Goal: Ask a question: Seek information or help from site administrators or community

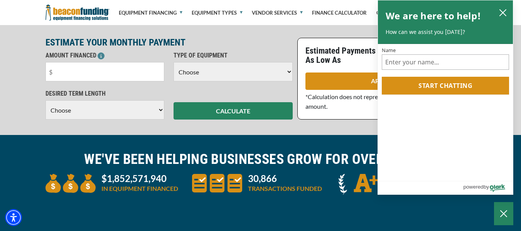
scroll to position [200, 0]
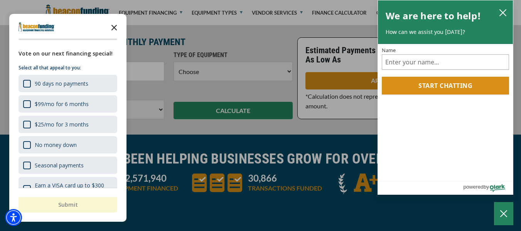
click at [113, 29] on polygon "Close the survey" at bounding box center [114, 28] width 6 height 6
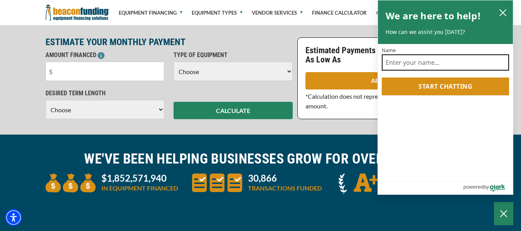
click at [419, 63] on input "Name" at bounding box center [445, 62] width 127 height 16
type input "[PERSON_NAME]"
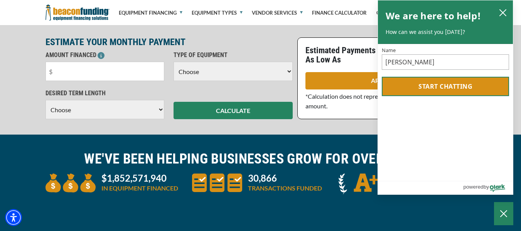
click at [434, 85] on button "Start chatting" at bounding box center [445, 86] width 127 height 19
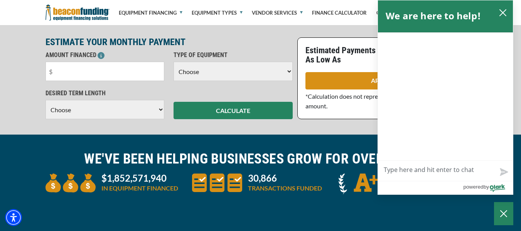
click at [419, 172] on textarea "Live Chat Now" at bounding box center [445, 171] width 135 height 20
type textarea "i"
type textarea "iF"
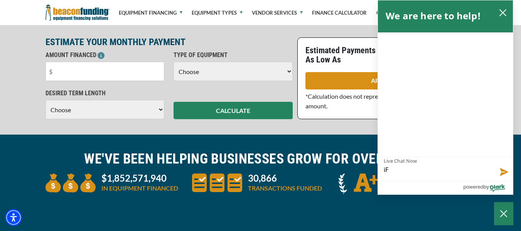
type textarea "iF"
type textarea "iF A"
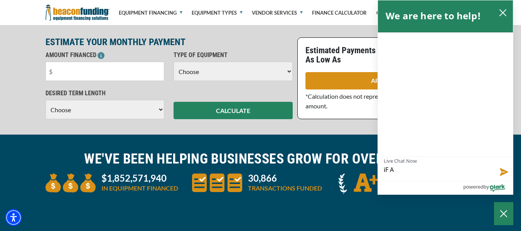
type textarea "iF A"
type textarea "iF"
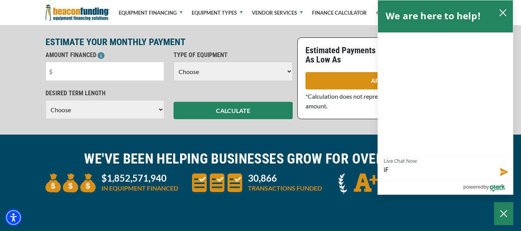
type textarea "iF"
type textarea "i"
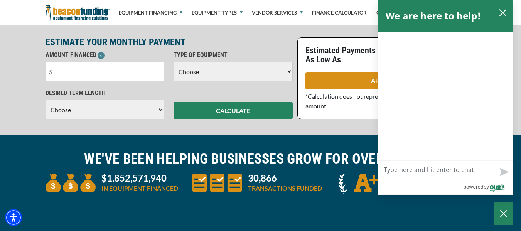
type textarea "i"
type textarea "I"
type textarea "IF"
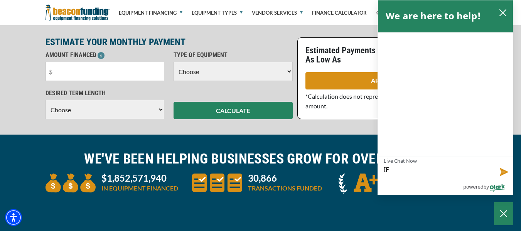
type textarea "IF"
type textarea "I"
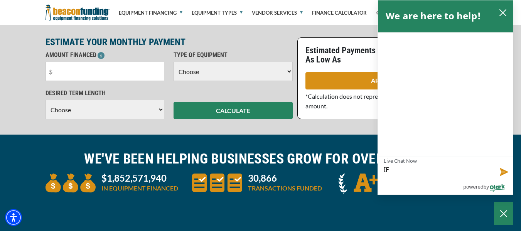
type textarea "I"
type textarea "If"
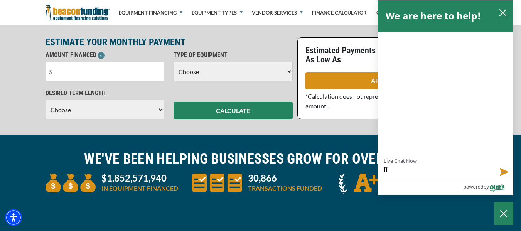
type textarea "If i"
type textarea "If i a"
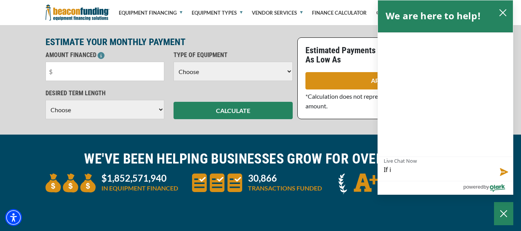
type textarea "If i a"
type textarea "If i ap"
type textarea "If i app"
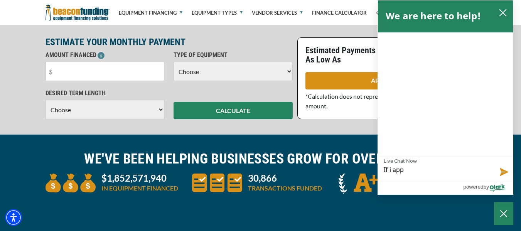
type textarea "If i appl"
type textarea "If i apply"
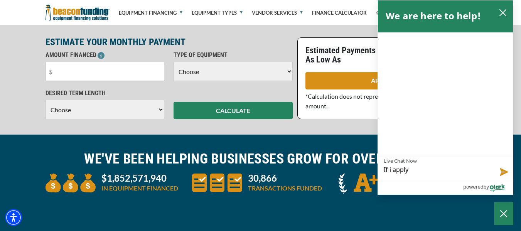
type textarea "If i apply"
type textarea "If i apply i"
type textarea "If i apply is"
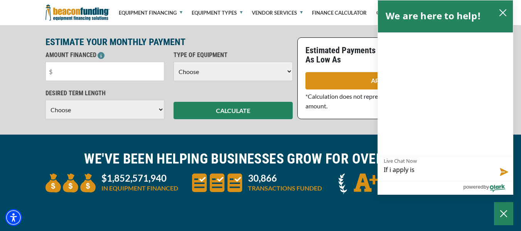
type textarea "If i apply is"
type textarea "If i apply is t"
type textarea "If i apply is th"
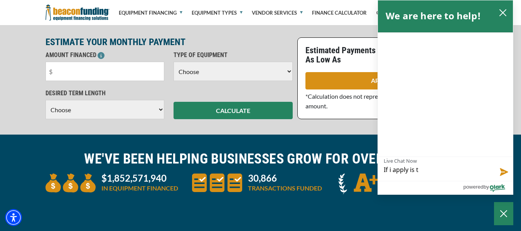
type textarea "If i apply is th"
type textarea "If i apply is the"
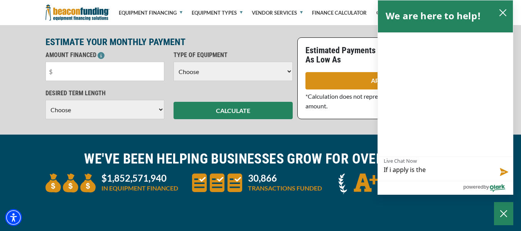
type textarea "If i apply is the"
type textarea "If i apply is ther"
type textarea "If i apply is there"
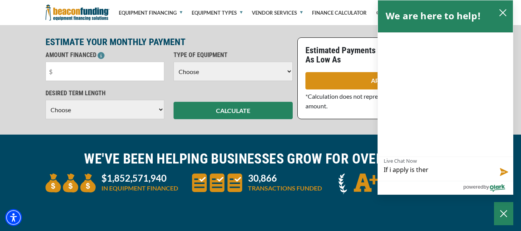
type textarea "If i apply is there"
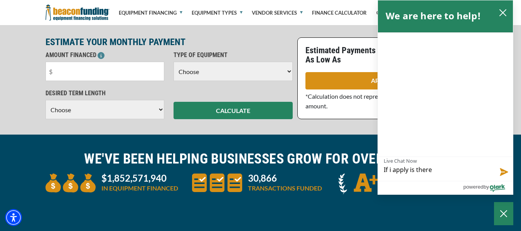
type textarea "If i apply is ther"
type textarea "If i apply is the"
type textarea "If i apply is th"
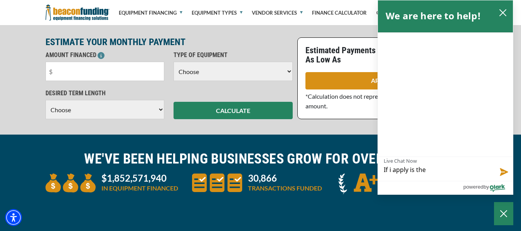
type textarea "If i apply is th"
type textarea "If i apply is t"
type textarea "If i apply is"
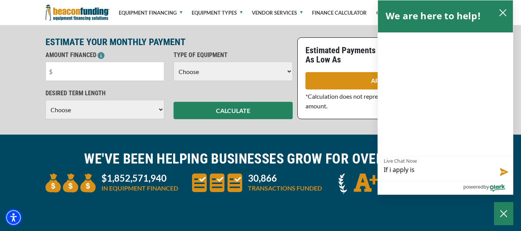
type textarea "If i apply is"
type textarea "If i apply i"
type textarea "If i apply"
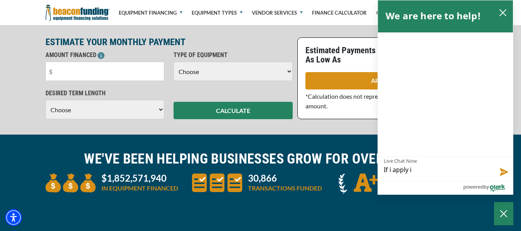
type textarea "If i apply"
type textarea "If i appl"
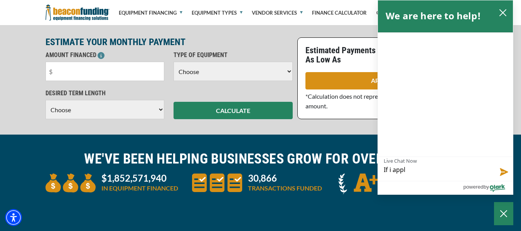
type textarea "If i app"
type textarea "If i ap"
type textarea "If i a"
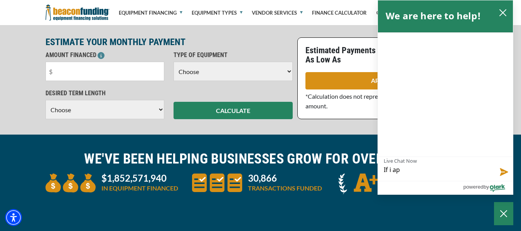
type textarea "If i a"
type textarea "If i"
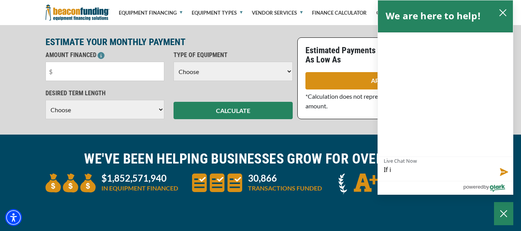
type textarea "If"
type textarea "I"
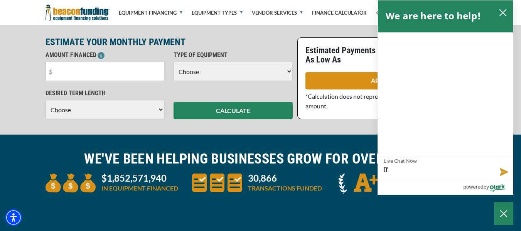
type textarea "I"
type textarea "Is"
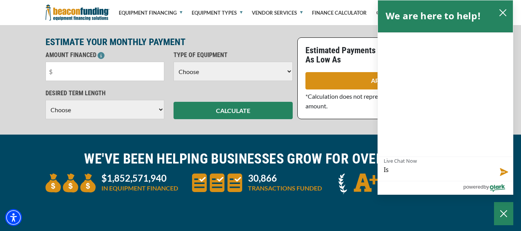
type textarea "Is t"
type textarea "Is th"
type textarea "Is the"
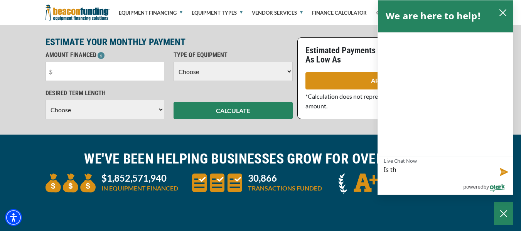
type textarea "Is the"
type textarea "Is ther"
type textarea "Is there"
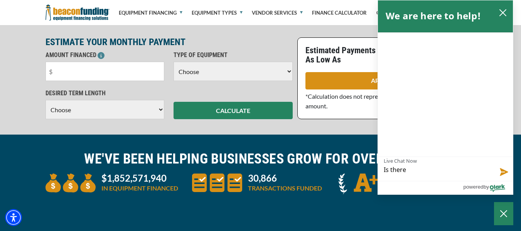
type textarea "Is there a"
type textarea "Is there a h"
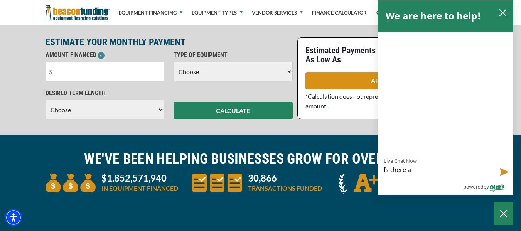
type textarea "Is there a h"
type textarea "Is there a ha"
type textarea "Is there a har"
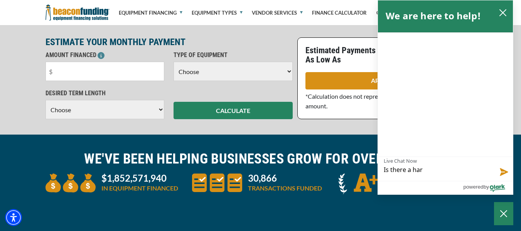
type textarea "Is there a hard"
type textarea "Is there a hard i"
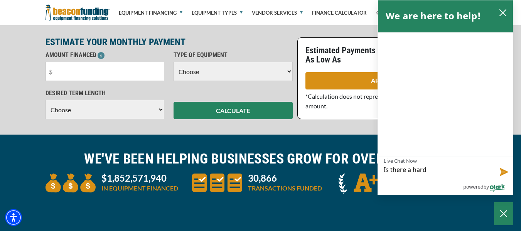
type textarea "Is there a hard i"
type textarea "Is there a hard in"
type textarea "Is there a hard i"
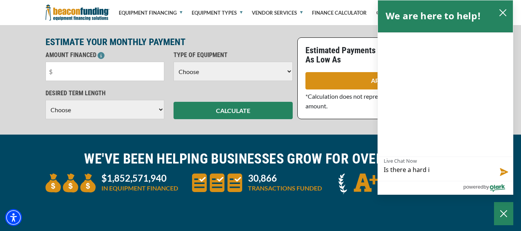
type textarea "Is there a hard"
type textarea "Is there a hard p"
type textarea "Is there a hard pu"
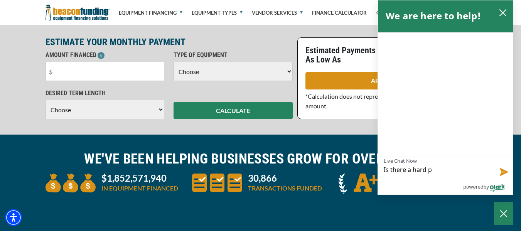
type textarea "Is there a hard pu"
type textarea "Is there a hard pul"
type textarea "Is there a hard pull"
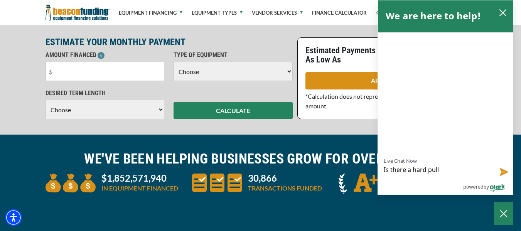
type textarea "Is there a hard pull"
type textarea "Is there a hard pull t"
type textarea "Is there a hard pull to"
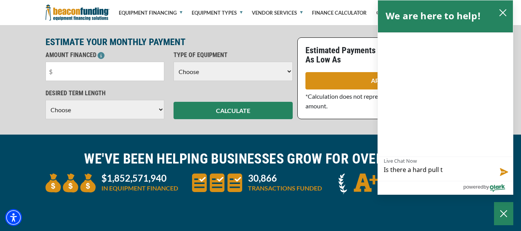
type textarea "Is there a hard pull to"
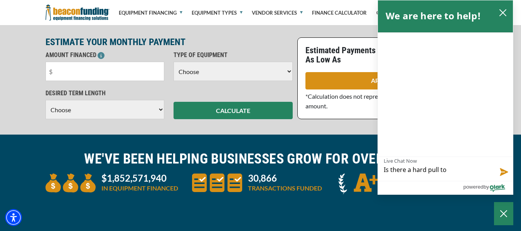
type textarea "Is there a hard pull t"
type textarea "Is there a hard pull"
type textarea "Is there a hard pull f"
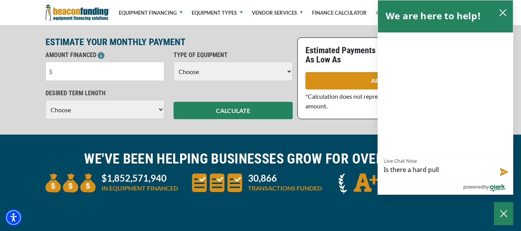
type textarea "Is there a hard pull f"
type textarea "Is there a hard pull fo"
type textarea "Is there a hard pull for"
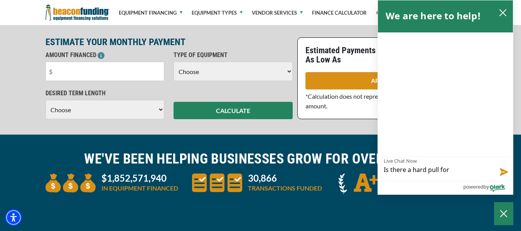
type textarea "Is there a hard pull for"
type textarea "Is there a hard pull for p"
type textarea "Is there a hard pull for pr"
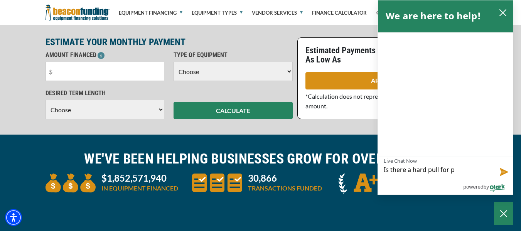
type textarea "Is there a hard pull for pr"
type textarea "Is there a hard pull for pre"
type textarea "Is there a hard pull for prea"
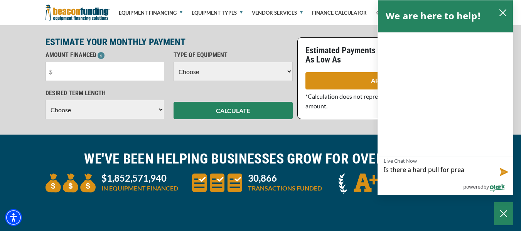
type textarea "Is there a hard pull for preap"
type textarea "Is there a hard pull for preapp"
type textarea "Is there a hard pull for preappr"
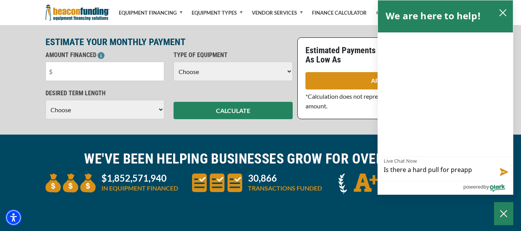
type textarea "Is there a hard pull for preappr"
type textarea "Is there a hard pull for preappro"
type textarea "Is there a hard pull for preapprov"
